Goal: Task Accomplishment & Management: Use online tool/utility

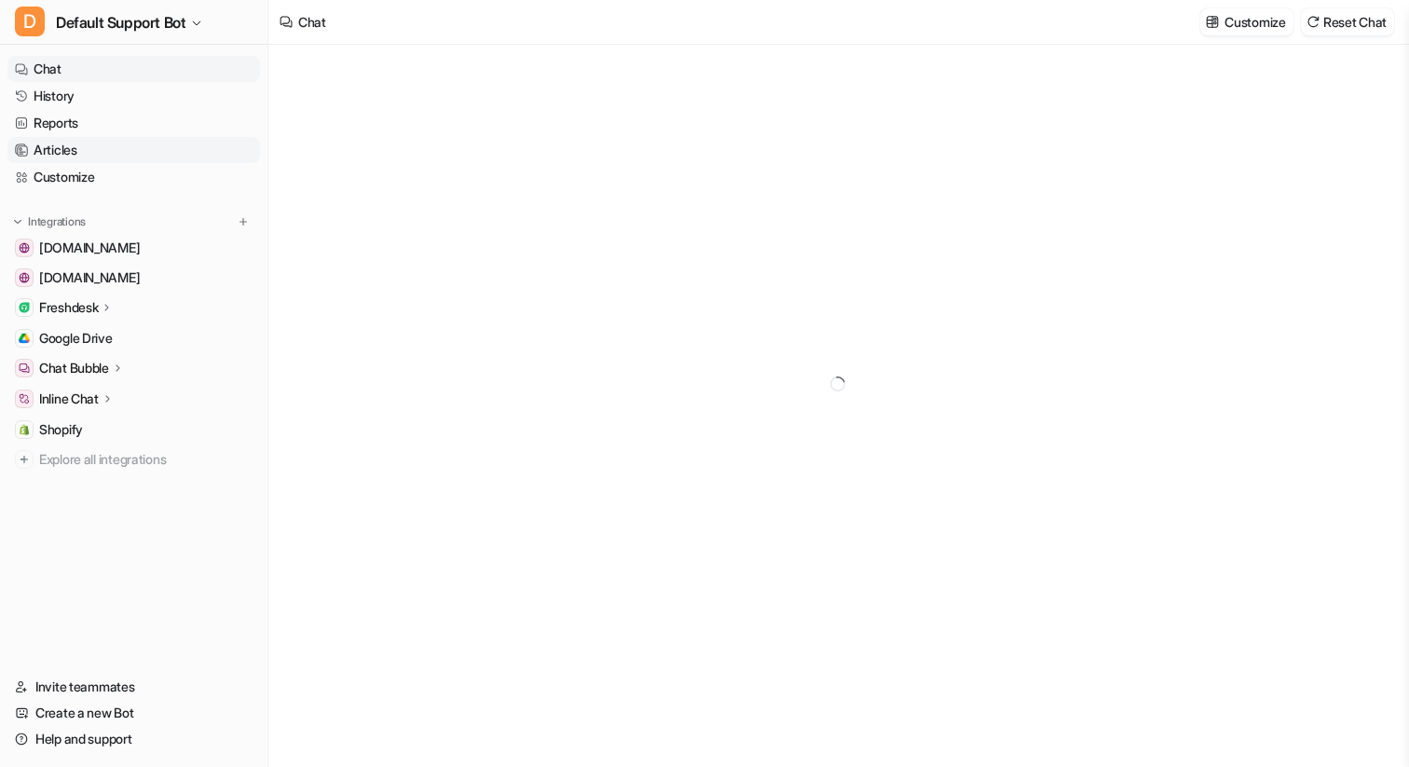
type textarea "**********"
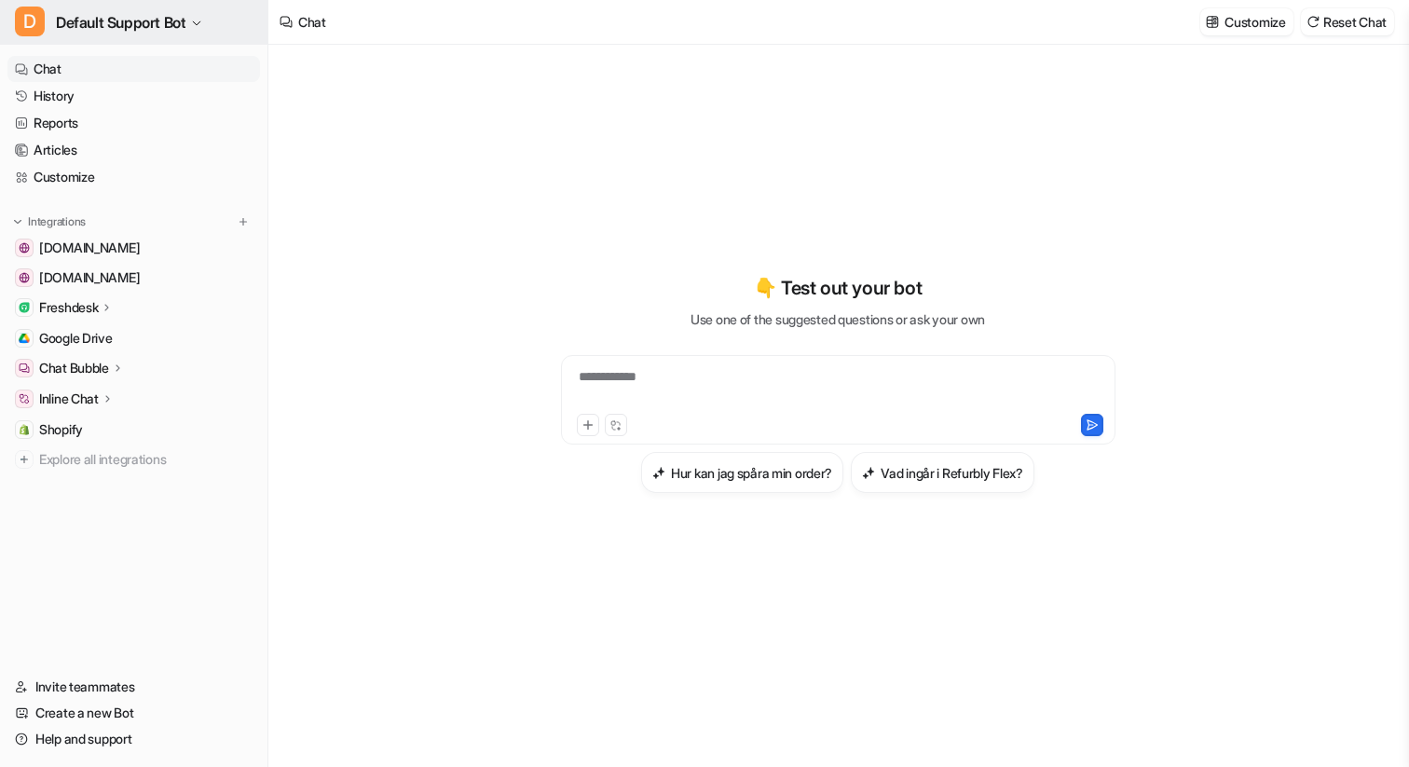
click at [162, 20] on span "Default Support Bot" at bounding box center [121, 22] width 130 height 26
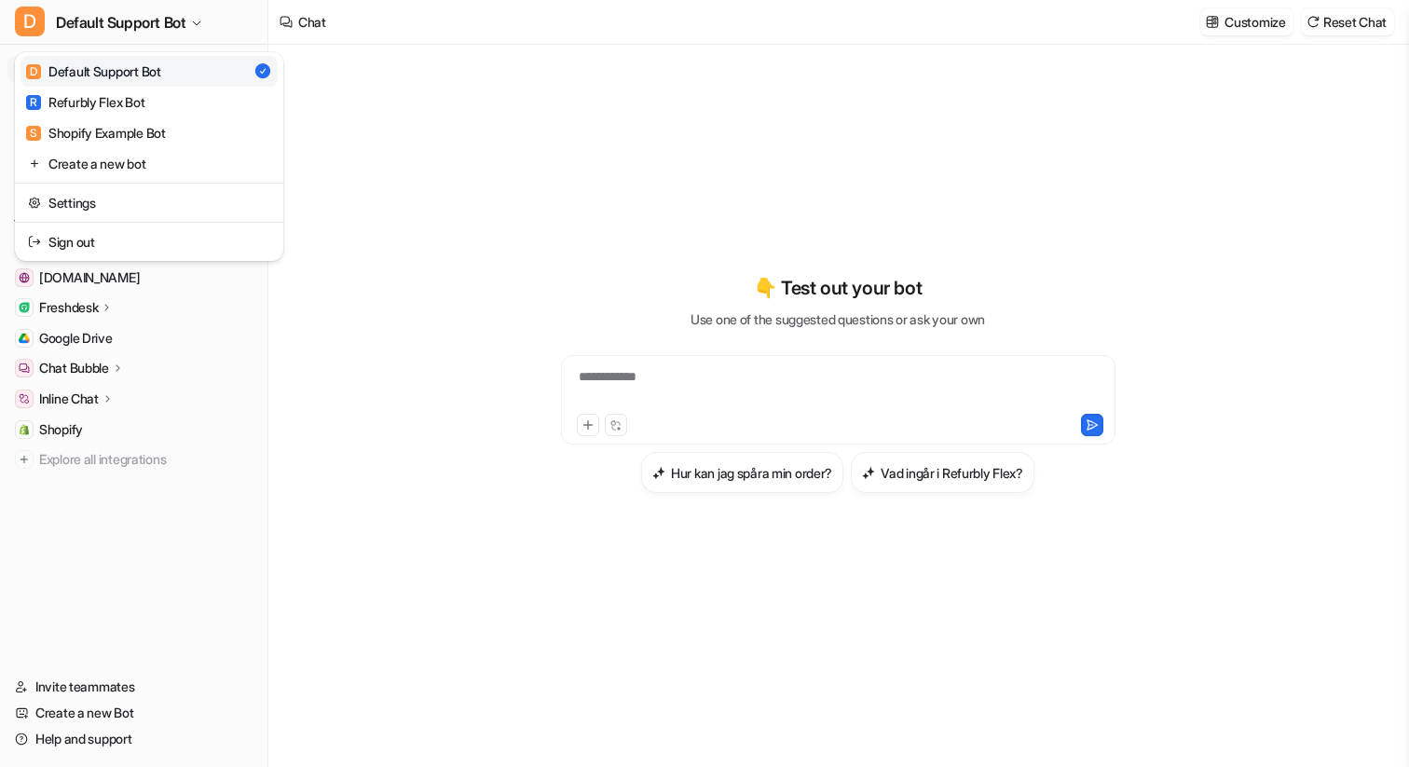
click at [241, 70] on link "D Default Support Bot" at bounding box center [149, 71] width 257 height 31
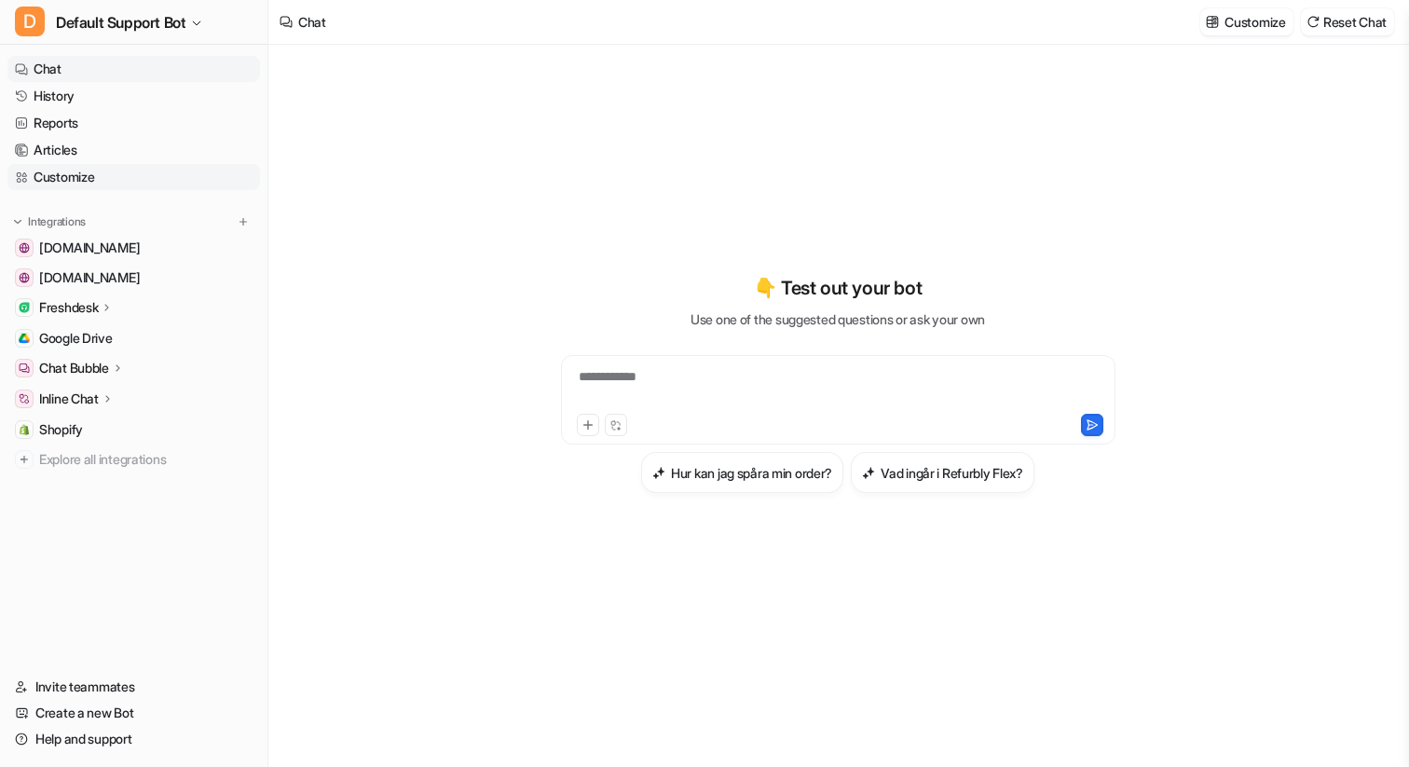
click at [124, 178] on link "Customize" at bounding box center [133, 177] width 253 height 26
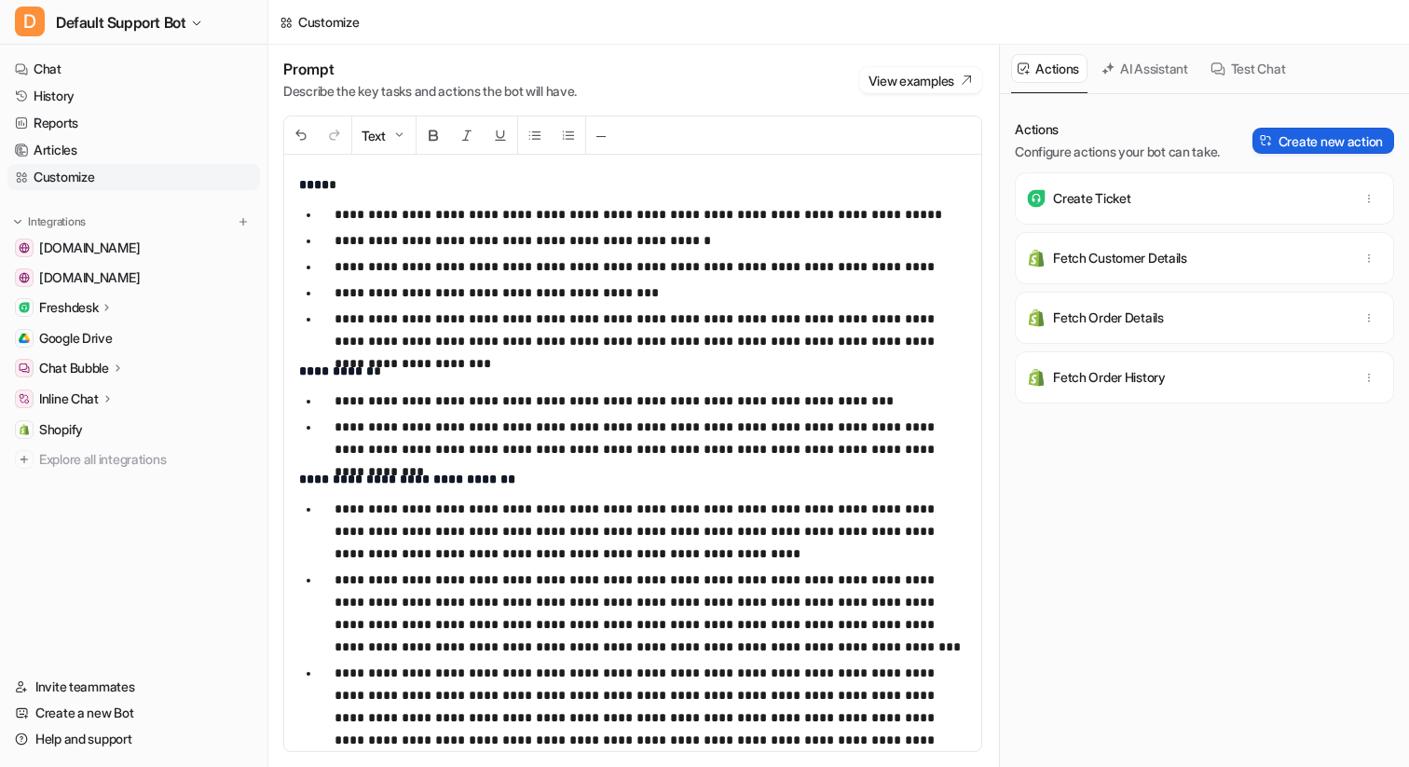
click at [1353, 139] on button "Create new action" at bounding box center [1324, 141] width 142 height 26
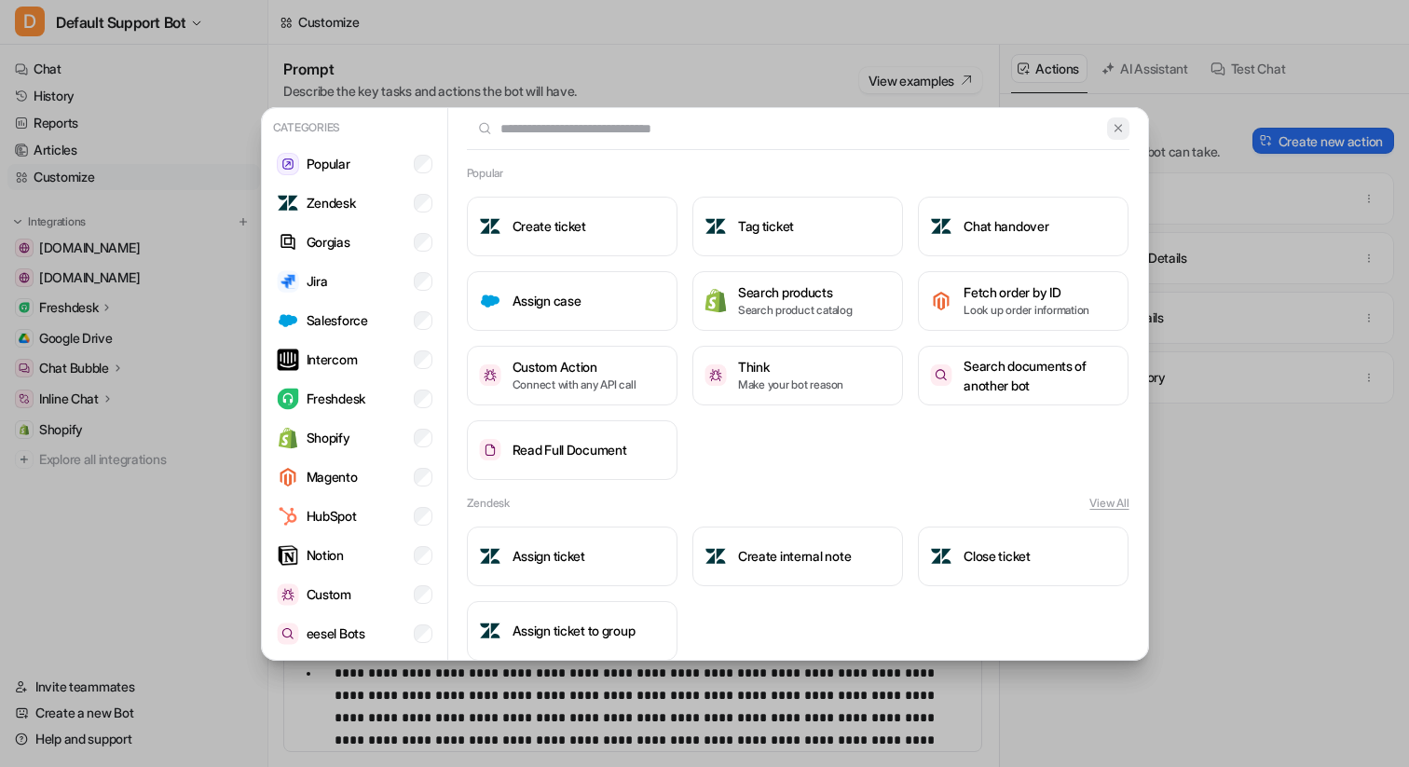
click at [1123, 128] on img at bounding box center [1118, 128] width 13 height 14
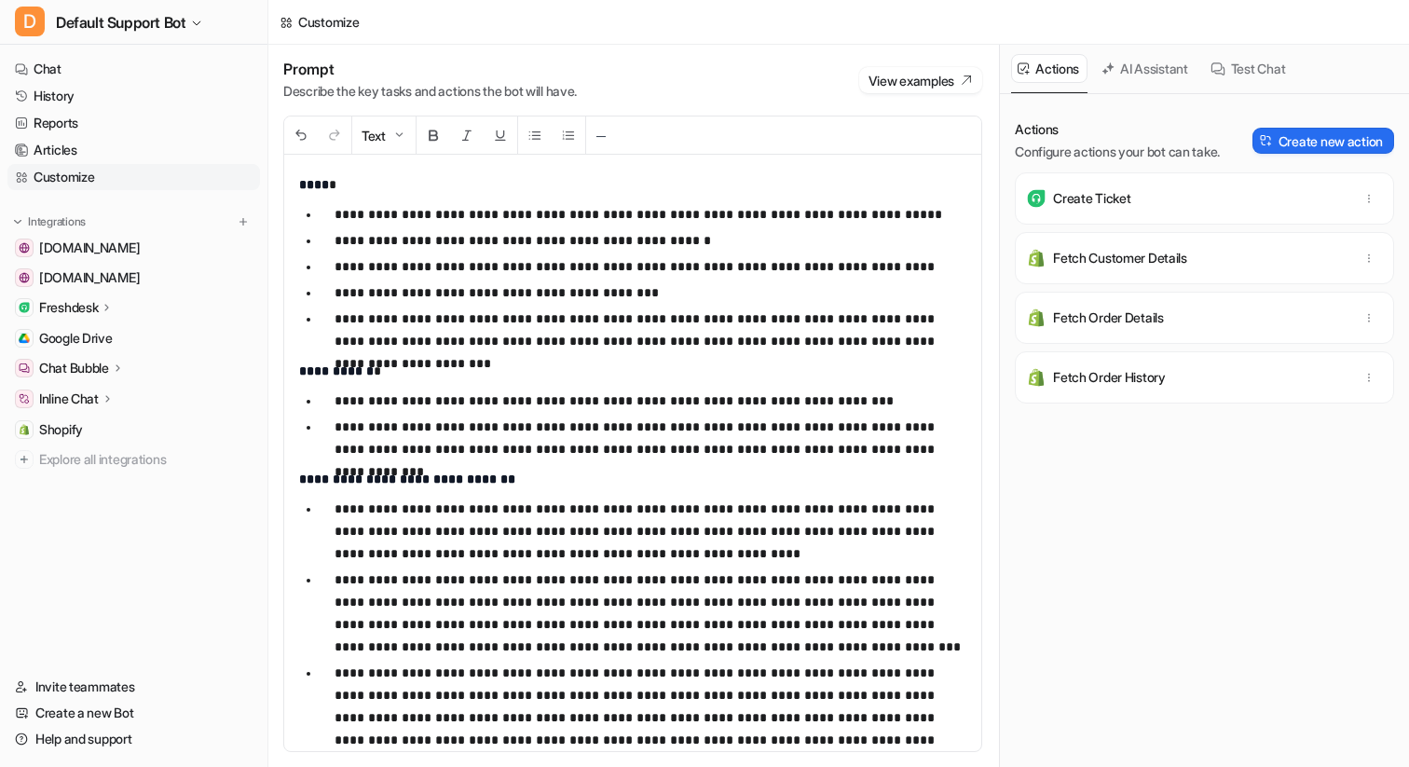
click at [1150, 550] on div "Actions Configure actions your bot can take. Create new action Create Ticket Fe…" at bounding box center [1204, 441] width 379 height 643
